Goal: Information Seeking & Learning: Learn about a topic

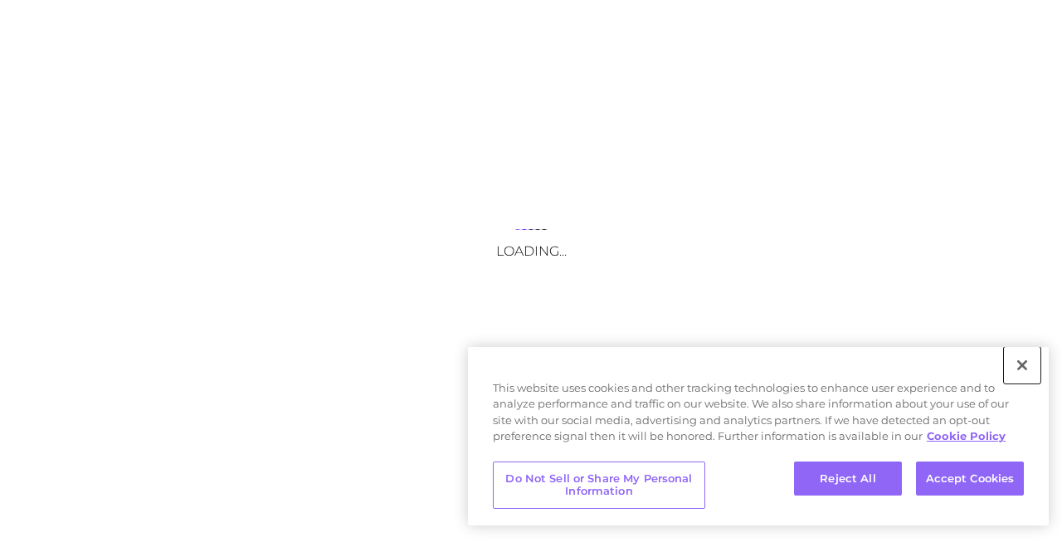
click at [1024, 363] on button "Close" at bounding box center [1022, 365] width 37 height 37
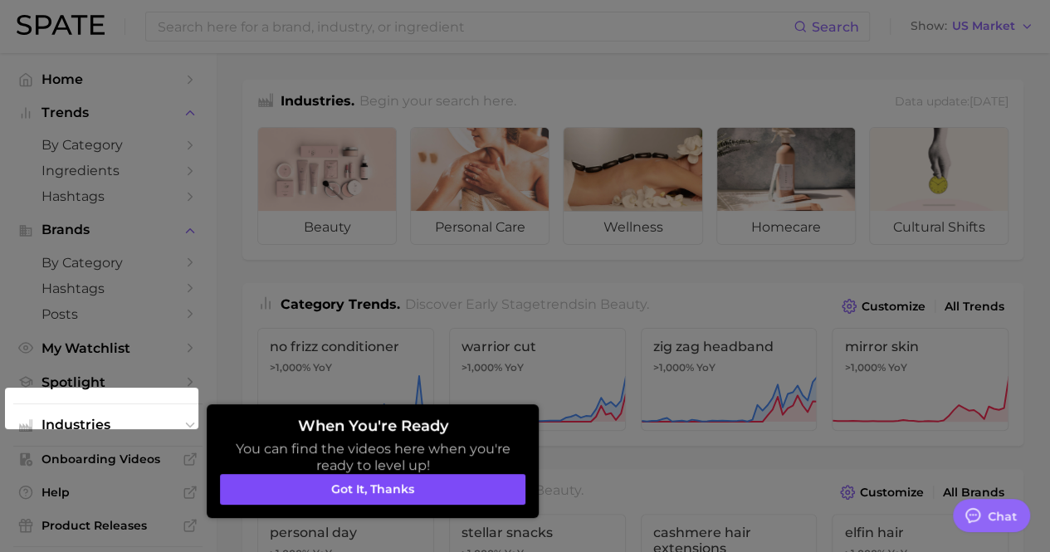
click at [491, 480] on button "Got it, thanks" at bounding box center [372, 490] width 305 height 32
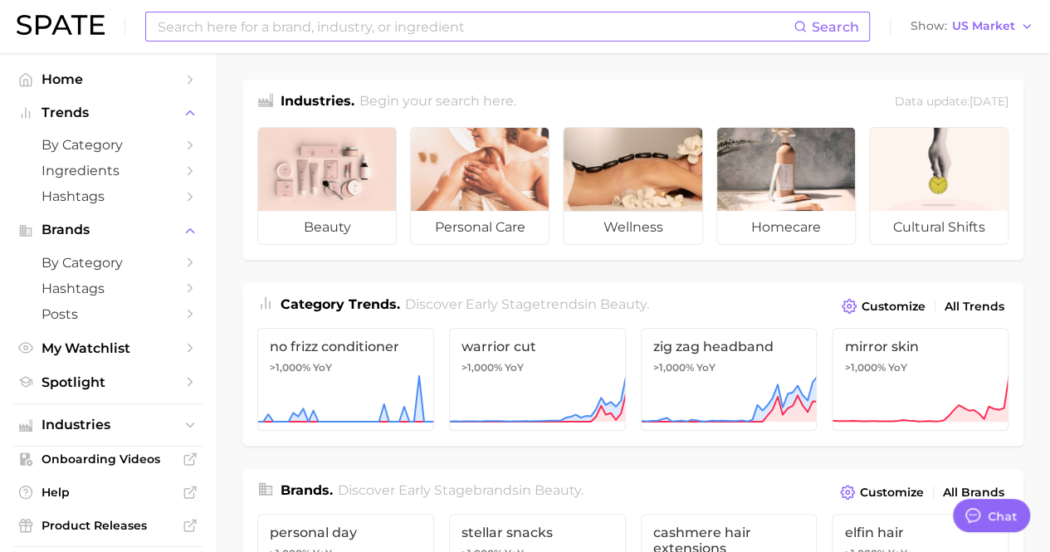
click at [461, 39] on input at bounding box center [474, 26] width 637 height 28
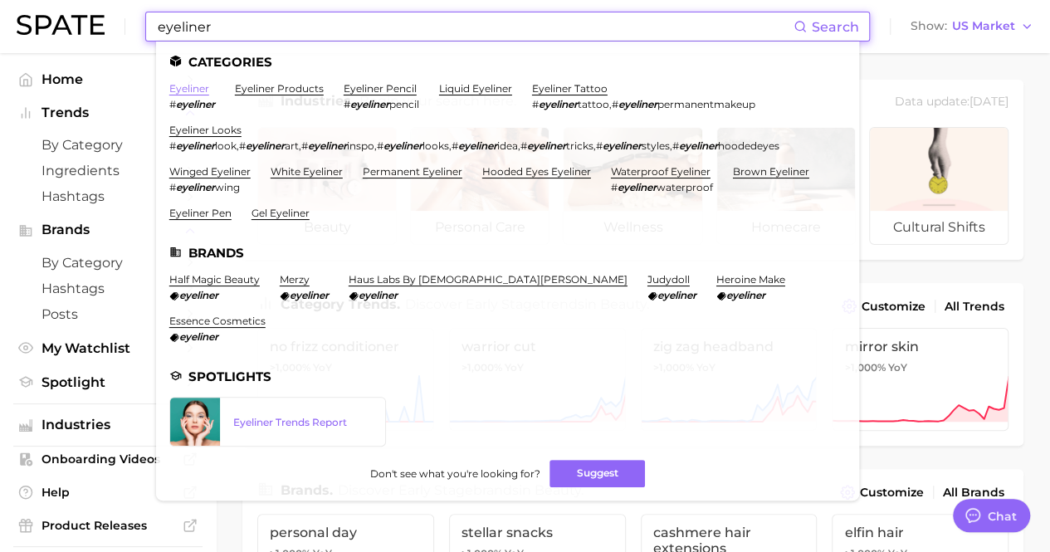
type input "eyeliner"
click at [198, 90] on link "eyeliner" at bounding box center [189, 88] width 40 height 12
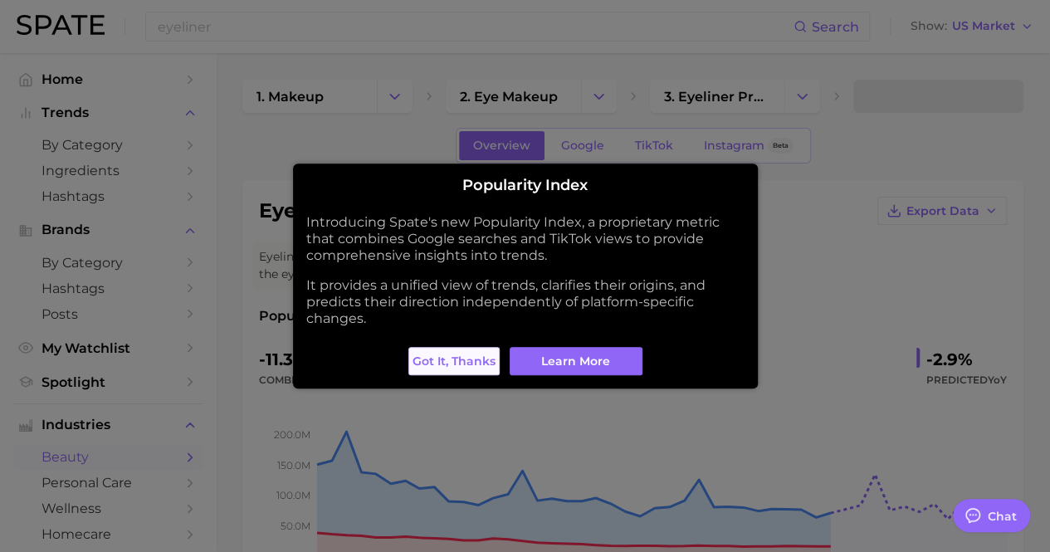
click at [455, 359] on span "Got it, thanks" at bounding box center [453, 361] width 83 height 14
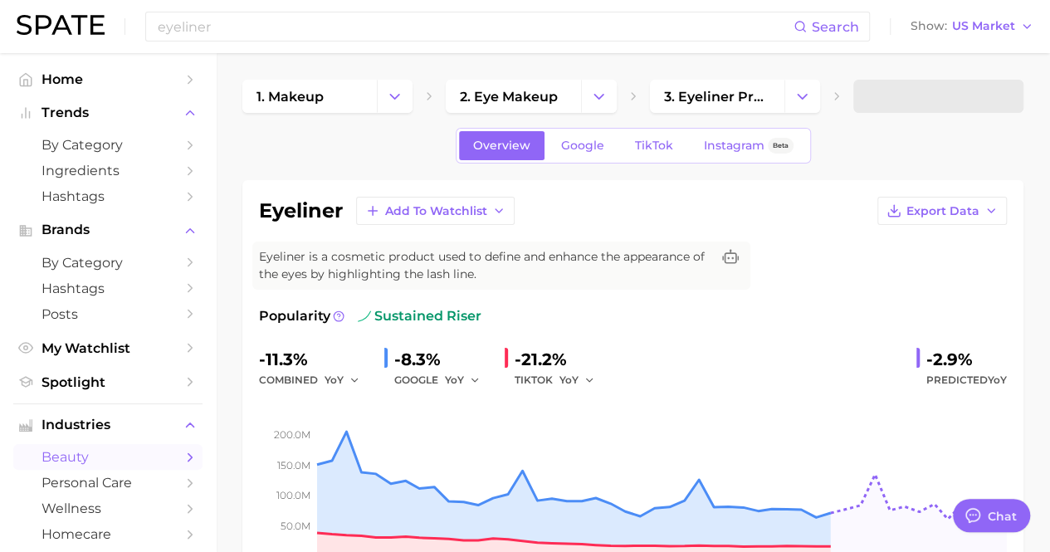
type textarea "x"
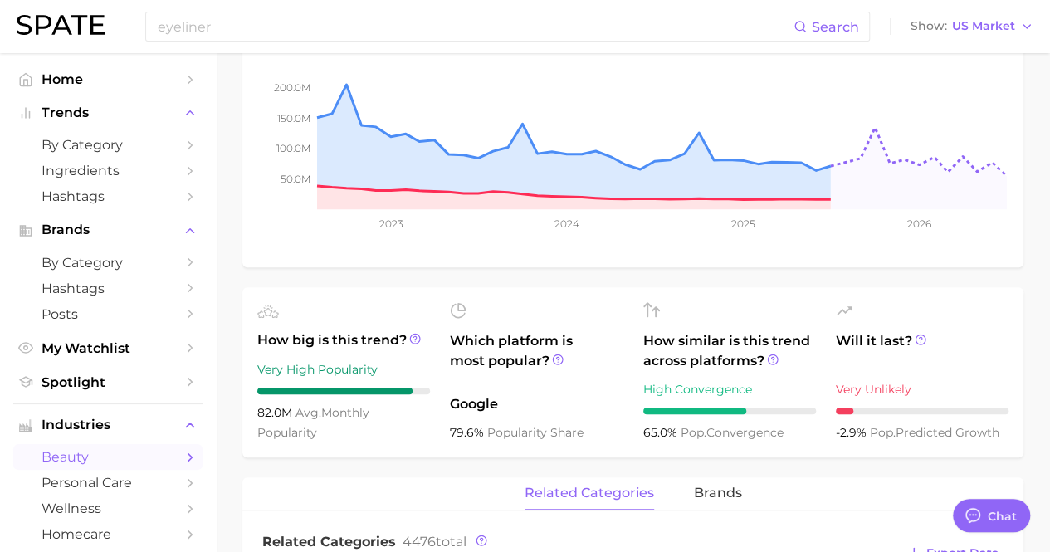
scroll to position [15, 0]
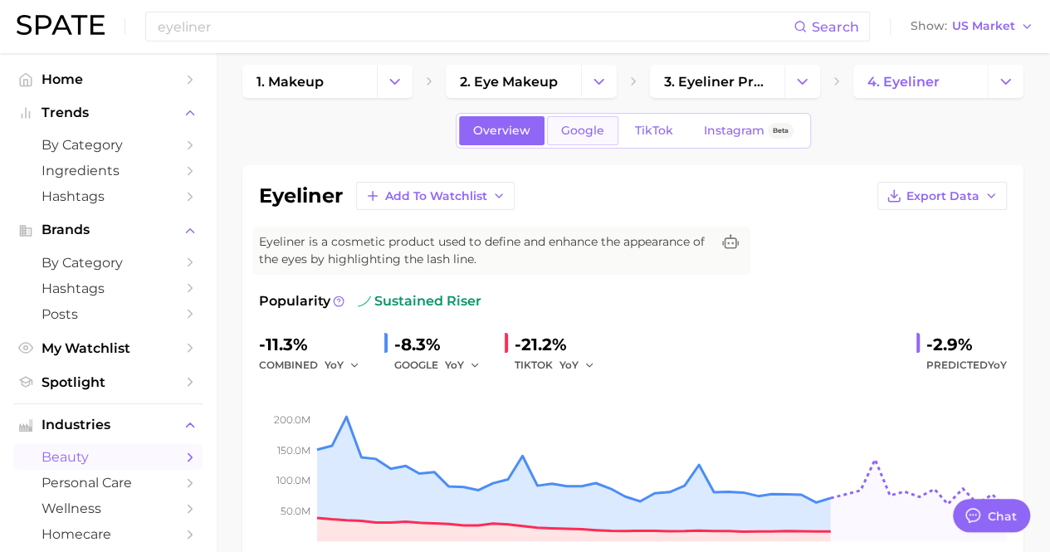
click at [551, 134] on link "Google" at bounding box center [582, 130] width 71 height 29
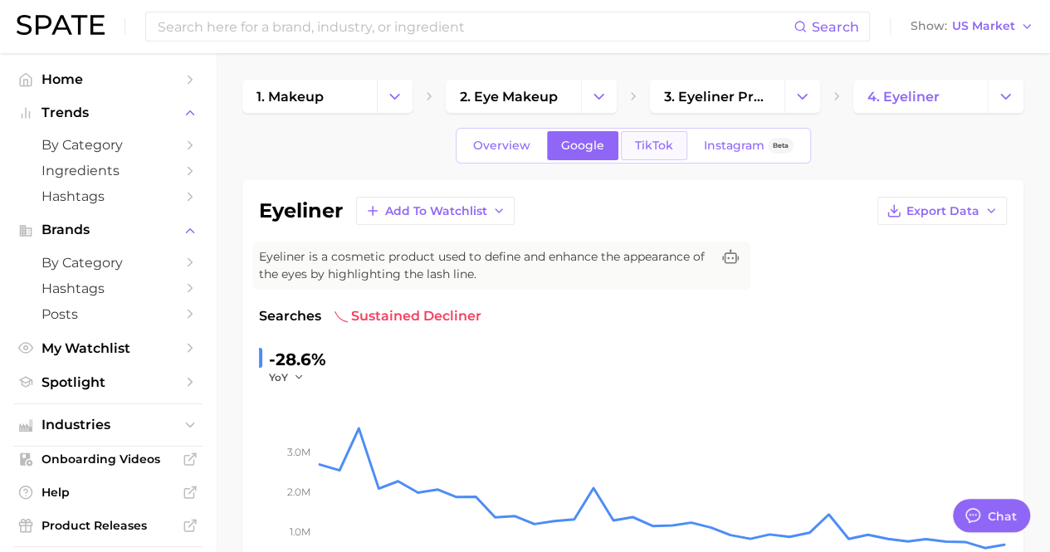
click at [639, 139] on span "TikTok" at bounding box center [654, 146] width 38 height 14
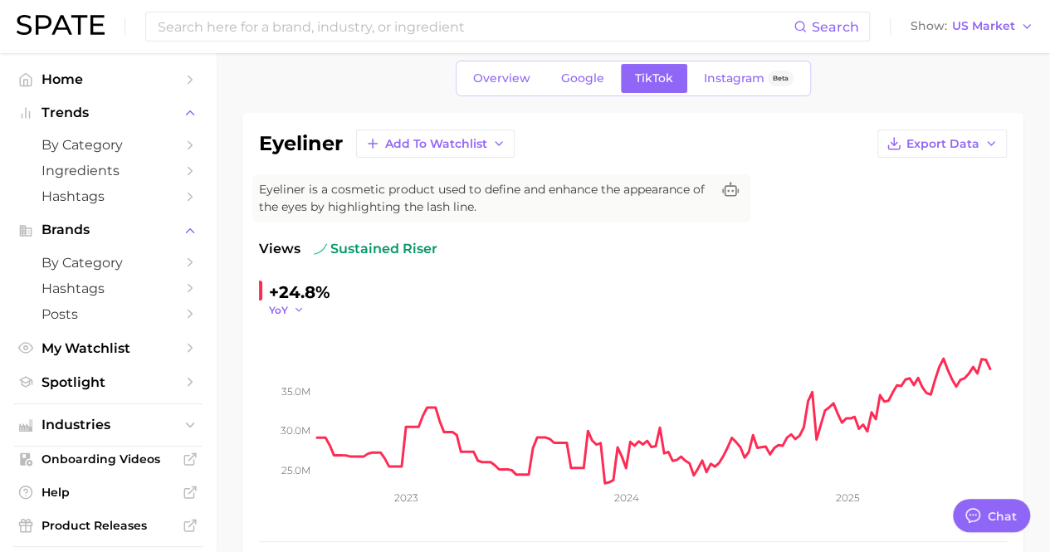
scroll to position [83, 0]
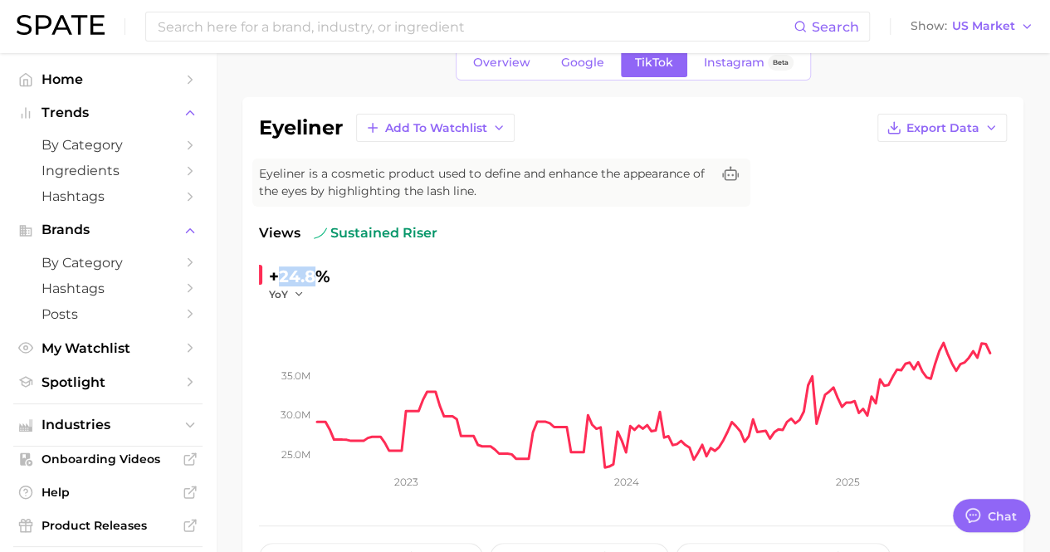
drag, startPoint x: 277, startPoint y: 276, endPoint x: 322, endPoint y: 282, distance: 45.2
click at [322, 282] on div "+24.8%" at bounding box center [299, 276] width 61 height 27
click at [446, 188] on span "Eyeliner is a cosmetic product used to define and enhance the appearance of the…" at bounding box center [484, 182] width 451 height 35
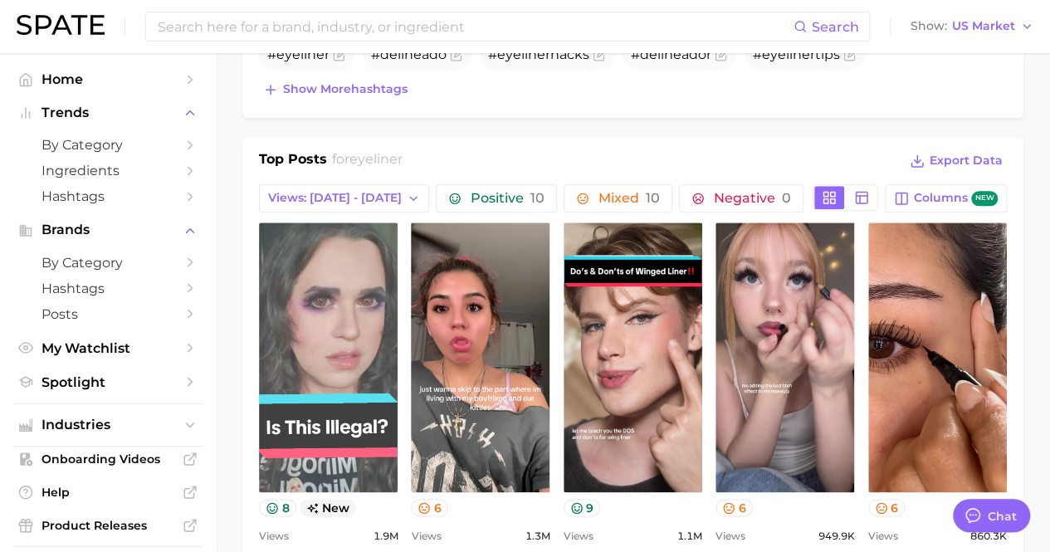
scroll to position [747, 0]
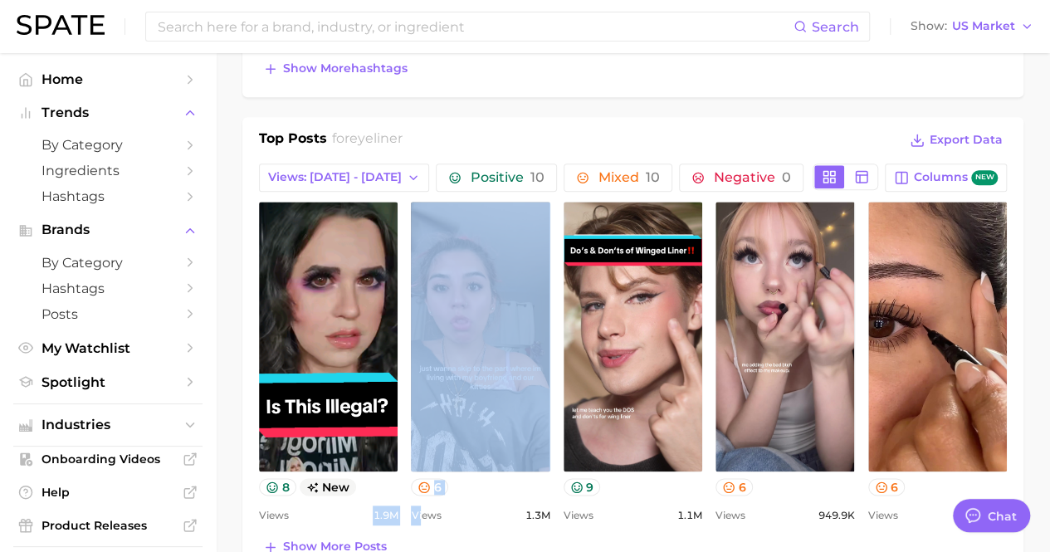
drag, startPoint x: 373, startPoint y: 517, endPoint x: 422, endPoint y: 514, distance: 49.9
click at [422, 514] on div "view post on TikTok 8 new Views 1.9m view post on TikTok 6 Views 1.3m view post…" at bounding box center [633, 364] width 748 height 324
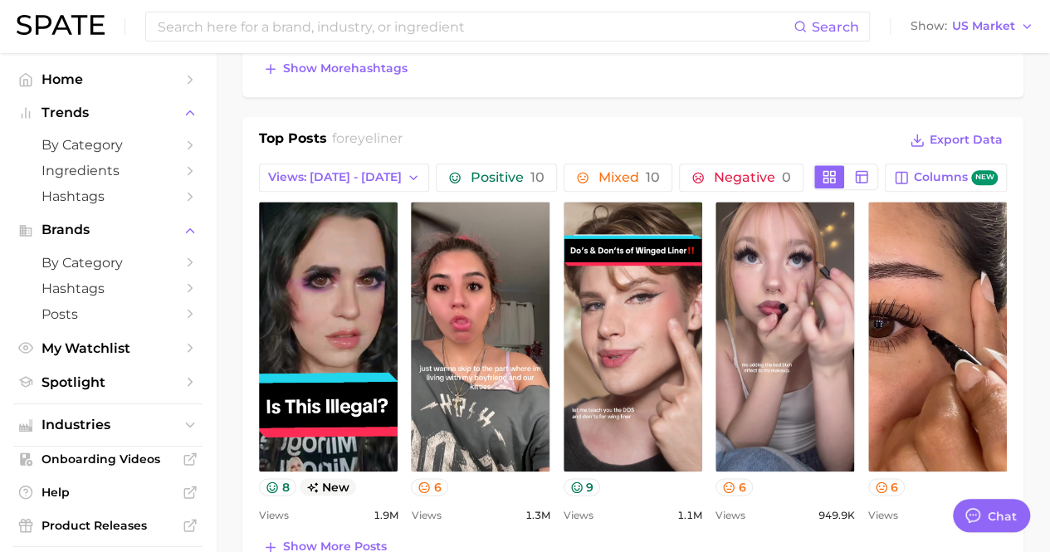
click at [505, 515] on div "Views 1.3m" at bounding box center [480, 515] width 139 height 20
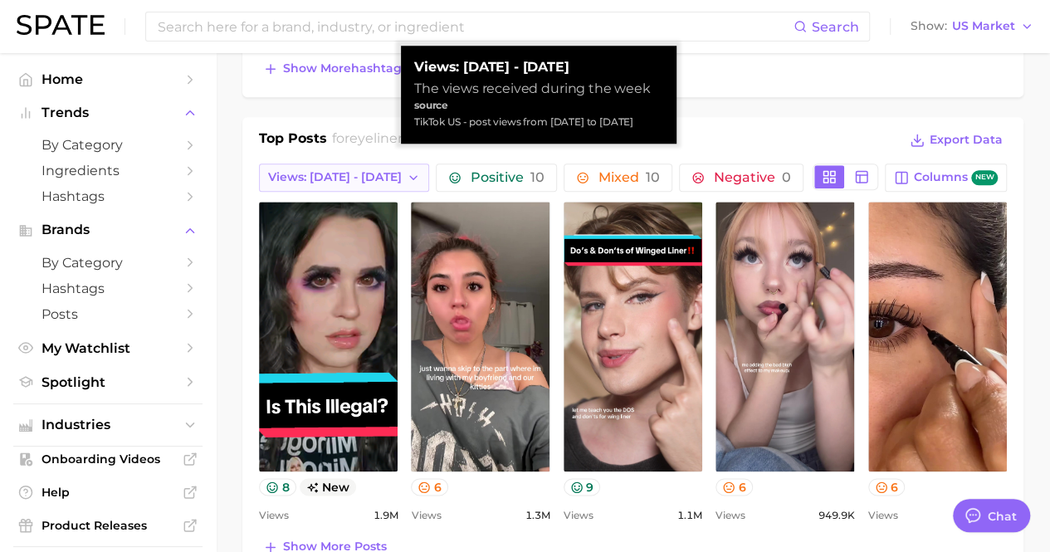
click at [327, 177] on span "Views: [DATE] - [DATE]" at bounding box center [335, 177] width 134 height 14
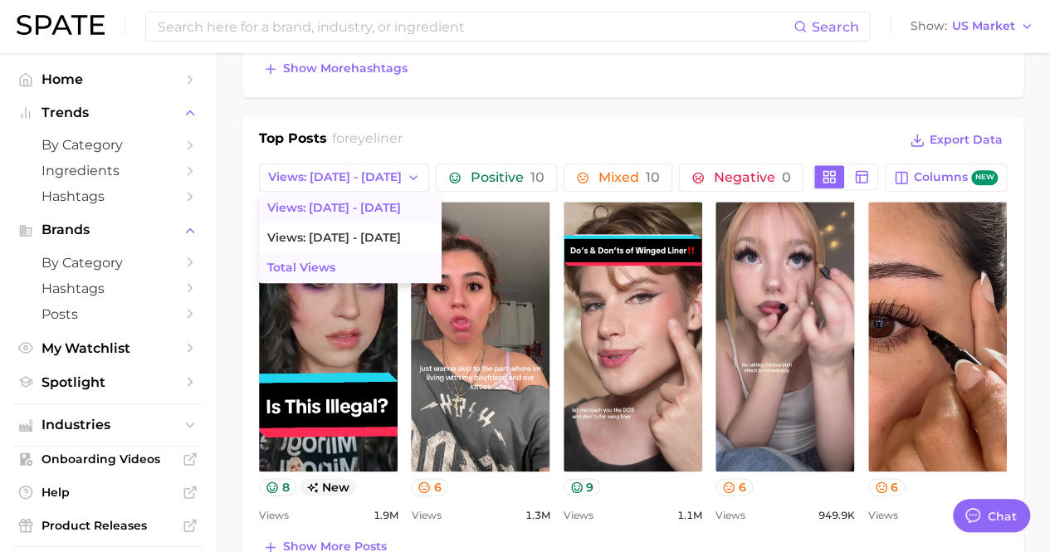
click at [342, 261] on button "Total Views" at bounding box center [350, 268] width 183 height 30
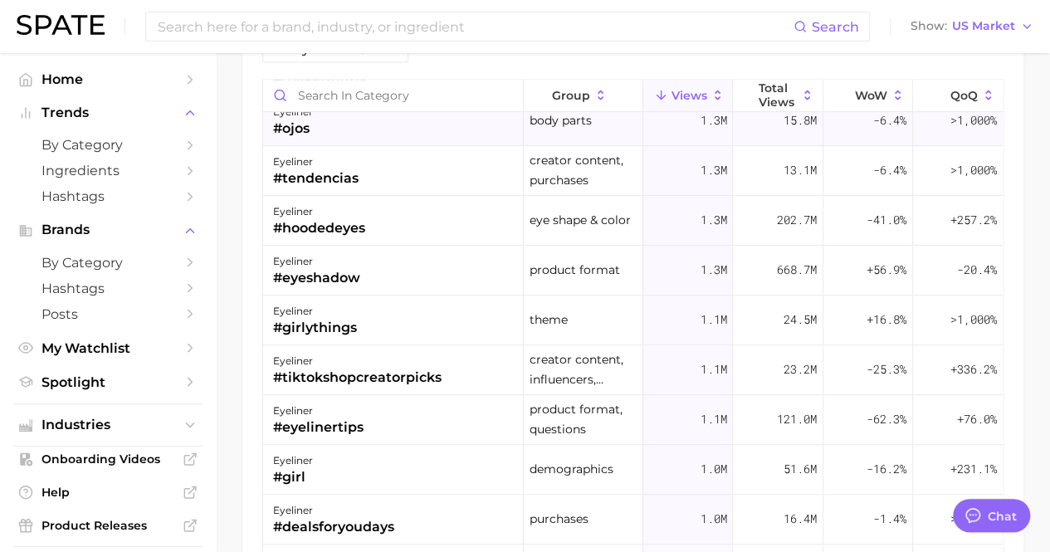
scroll to position [0, 0]
